Goal: Download file/media

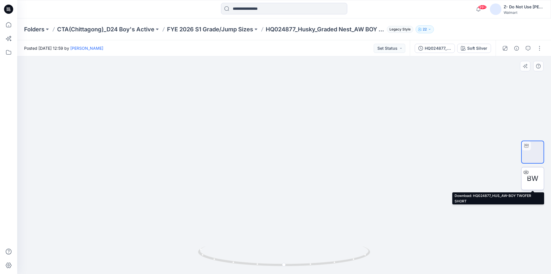
click at [536, 182] on span "BW" at bounding box center [532, 178] width 11 height 10
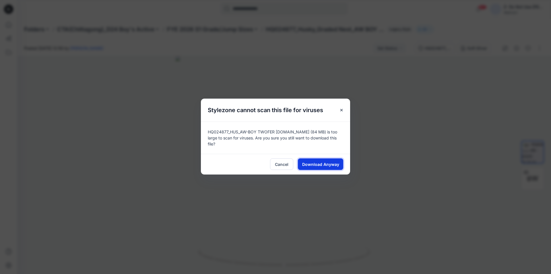
click at [312, 162] on span "Download Anyway" at bounding box center [320, 164] width 37 height 6
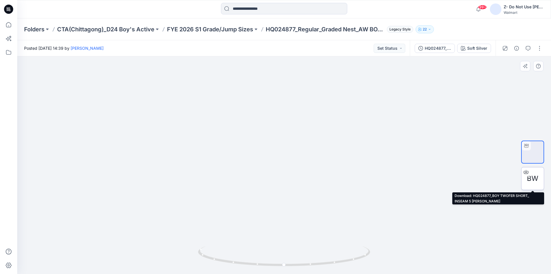
click at [529, 179] on span "BW" at bounding box center [532, 178] width 11 height 10
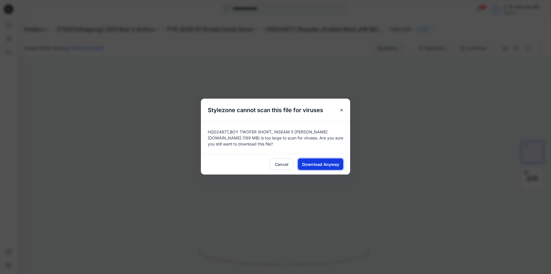
click at [331, 167] on span "Download Anyway" at bounding box center [320, 164] width 37 height 6
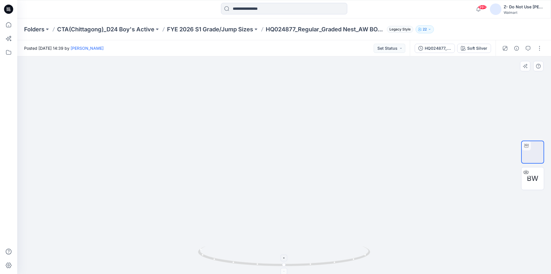
drag, startPoint x: 316, startPoint y: 246, endPoint x: 340, endPoint y: 247, distance: 24.7
drag, startPoint x: 340, startPoint y: 247, endPoint x: 404, endPoint y: 261, distance: 65.3
click at [404, 261] on div at bounding box center [284, 164] width 534 height 217
drag, startPoint x: 313, startPoint y: 266, endPoint x: 322, endPoint y: 264, distance: 9.8
click at [322, 264] on icon at bounding box center [285, 257] width 174 height 22
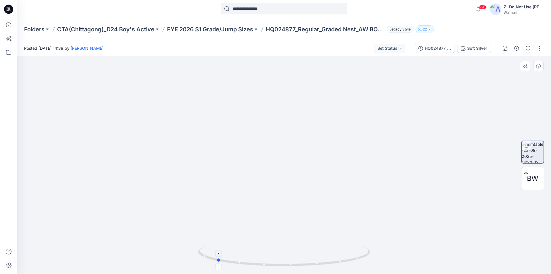
drag, startPoint x: 250, startPoint y: 264, endPoint x: 255, endPoint y: 265, distance: 5.1
click at [255, 265] on icon at bounding box center [285, 257] width 174 height 22
drag, startPoint x: 286, startPoint y: 266, endPoint x: 353, endPoint y: 262, distance: 66.7
click at [353, 262] on icon at bounding box center [285, 257] width 174 height 22
